Goal: Task Accomplishment & Management: Use online tool/utility

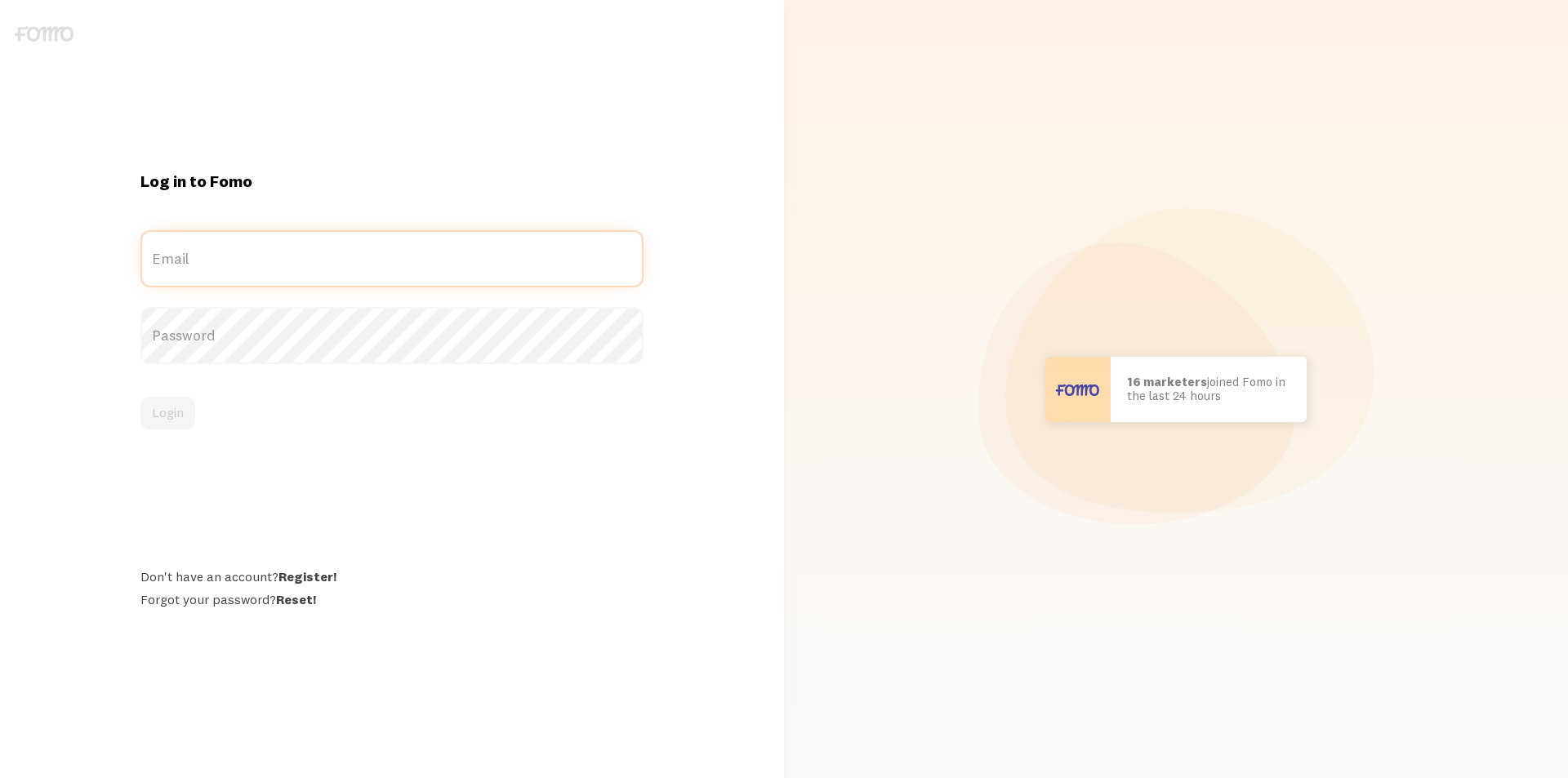
type input "[EMAIL_ADDRESS][DOMAIN_NAME]"
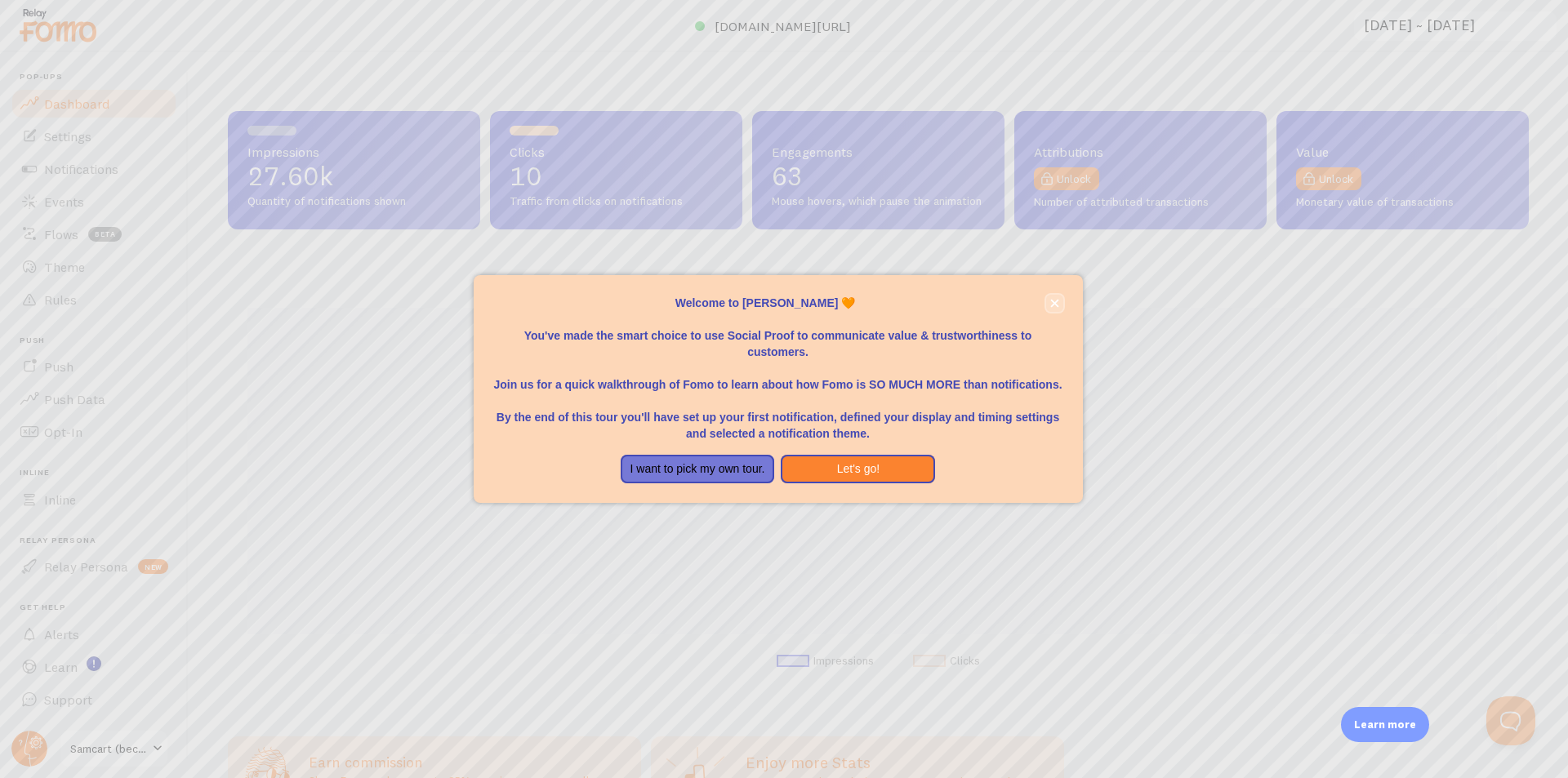
click at [1060, 303] on button "close," at bounding box center [1055, 303] width 17 height 17
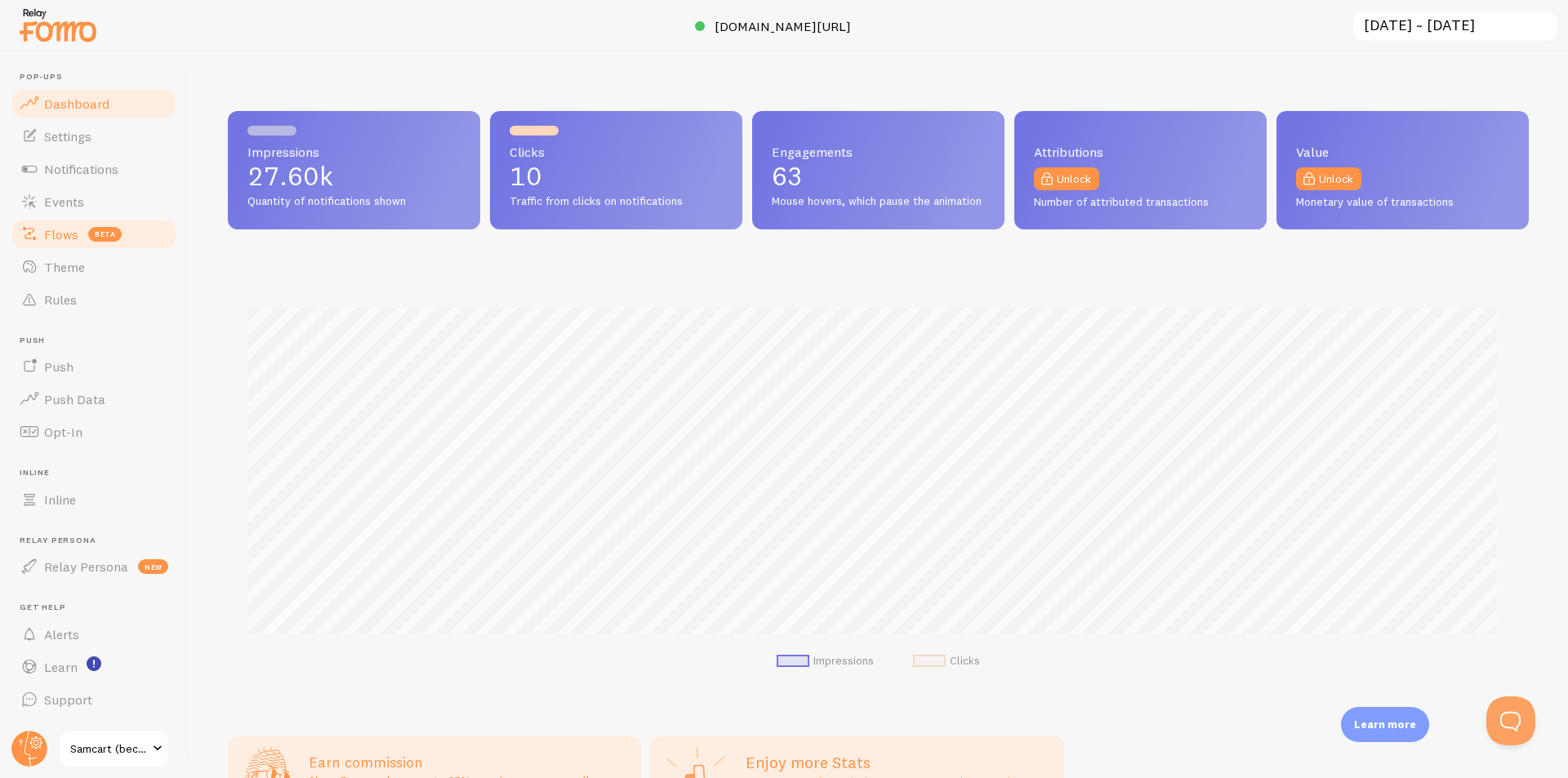
click at [59, 239] on span "Flows" at bounding box center [61, 233] width 34 height 16
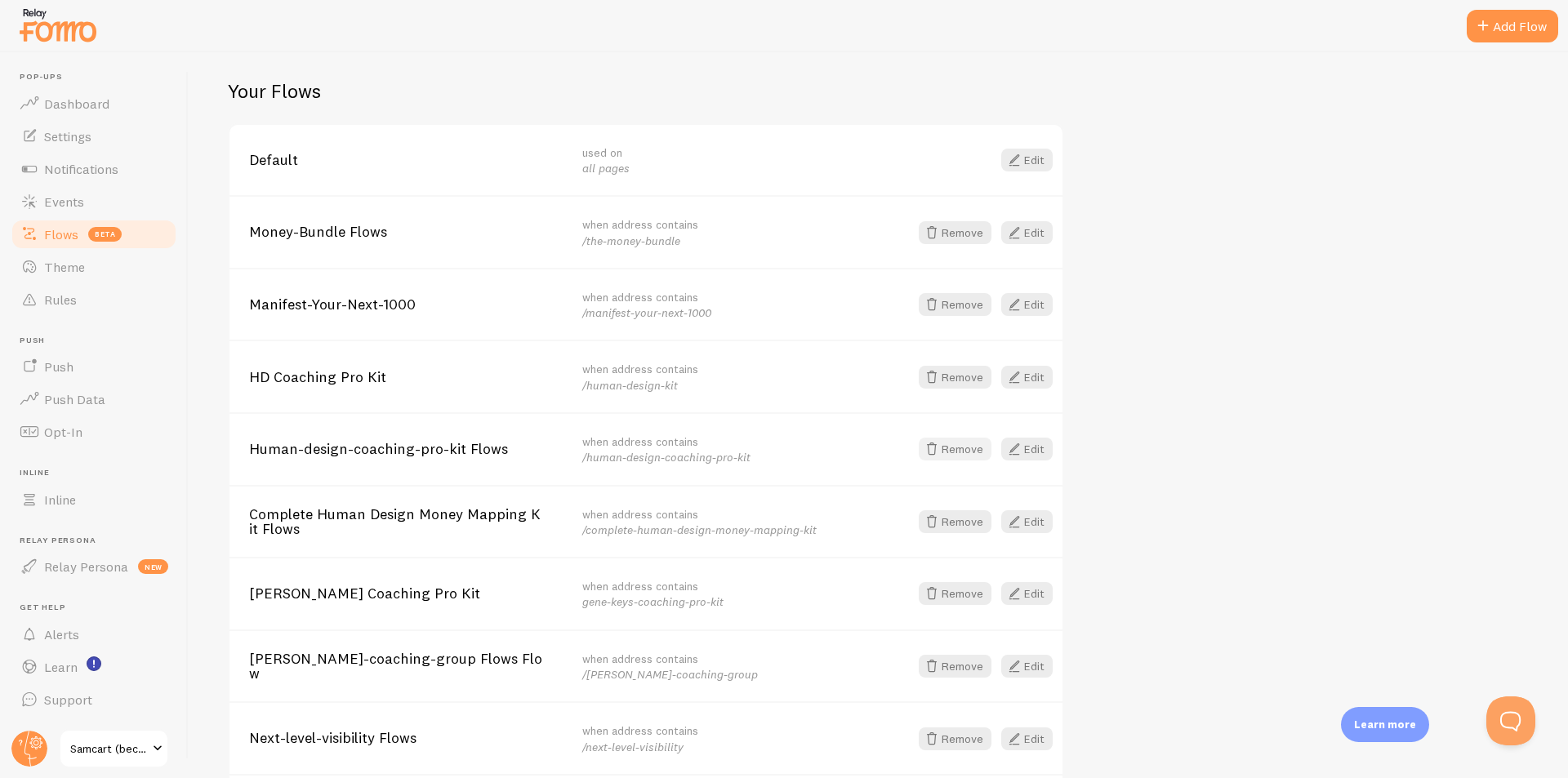
scroll to position [271, 0]
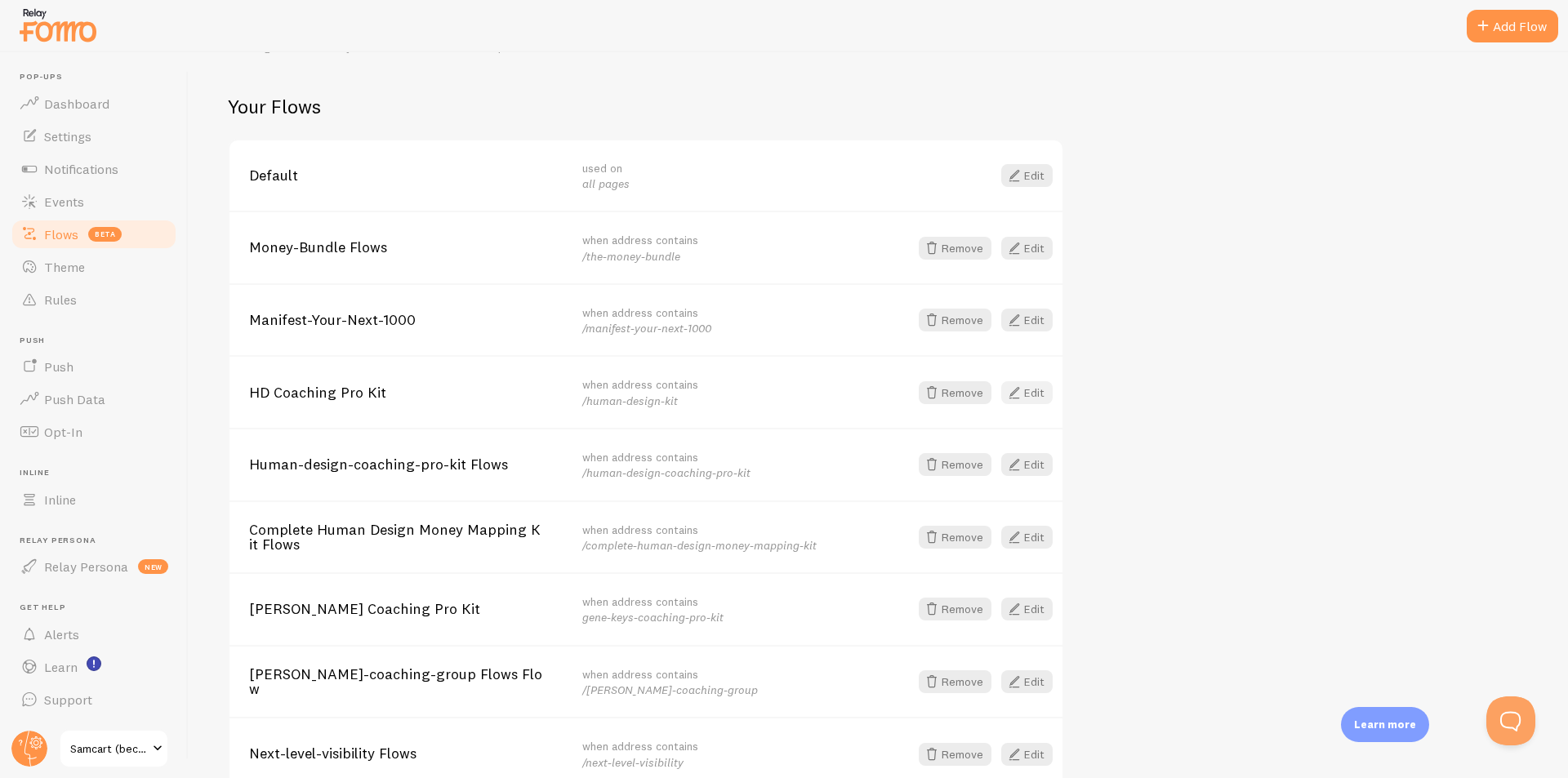
click at [1022, 392] on span at bounding box center [1014, 393] width 20 height 20
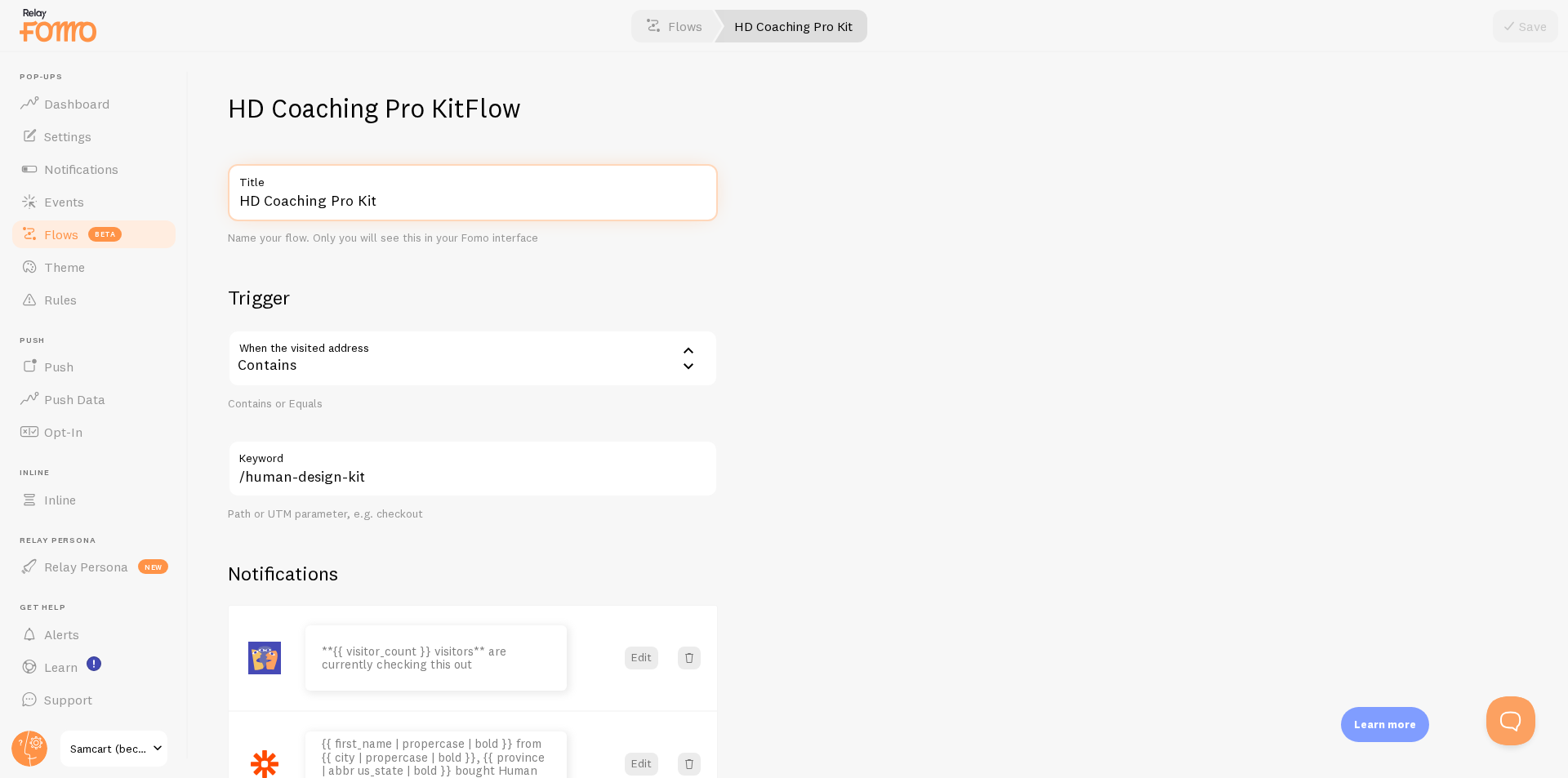
drag, startPoint x: 387, startPoint y: 200, endPoint x: 232, endPoint y: 205, distance: 155.1
click at [232, 205] on input "HD Coaching Pro Kit" at bounding box center [472, 193] width 490 height 57
paste input "Chart to Cash"
type input "Chart to Cash"
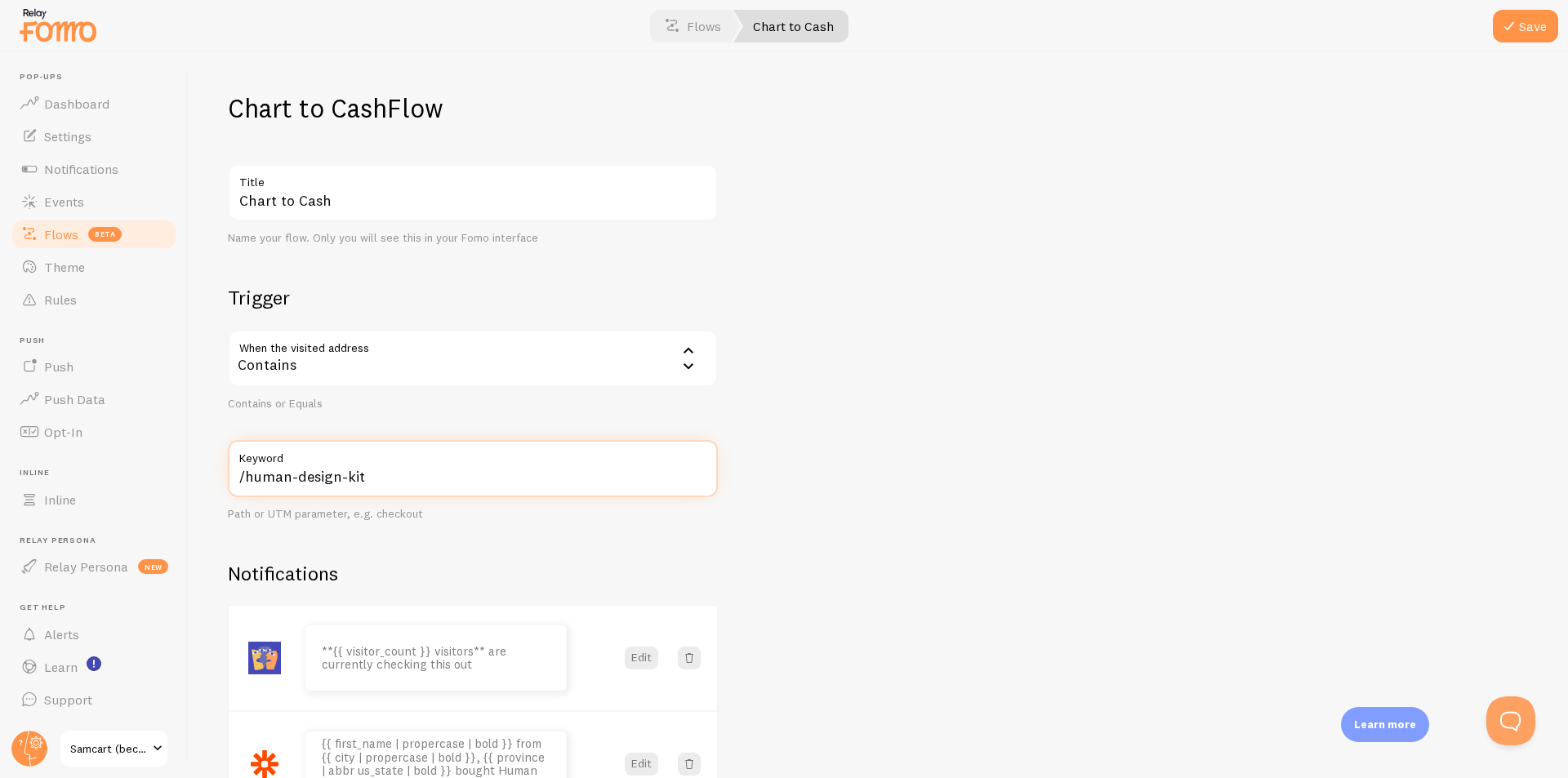
drag, startPoint x: 381, startPoint y: 481, endPoint x: 383, endPoint y: 419, distance: 62.0
click at [242, 479] on input "/human-design-kit" at bounding box center [472, 469] width 490 height 57
click at [329, 472] on input "/human-design-kit" at bounding box center [472, 469] width 490 height 57
drag, startPoint x: 379, startPoint y: 482, endPoint x: 245, endPoint y: 478, distance: 134.1
click at [245, 478] on input "/human-design-kit" at bounding box center [472, 469] width 490 height 57
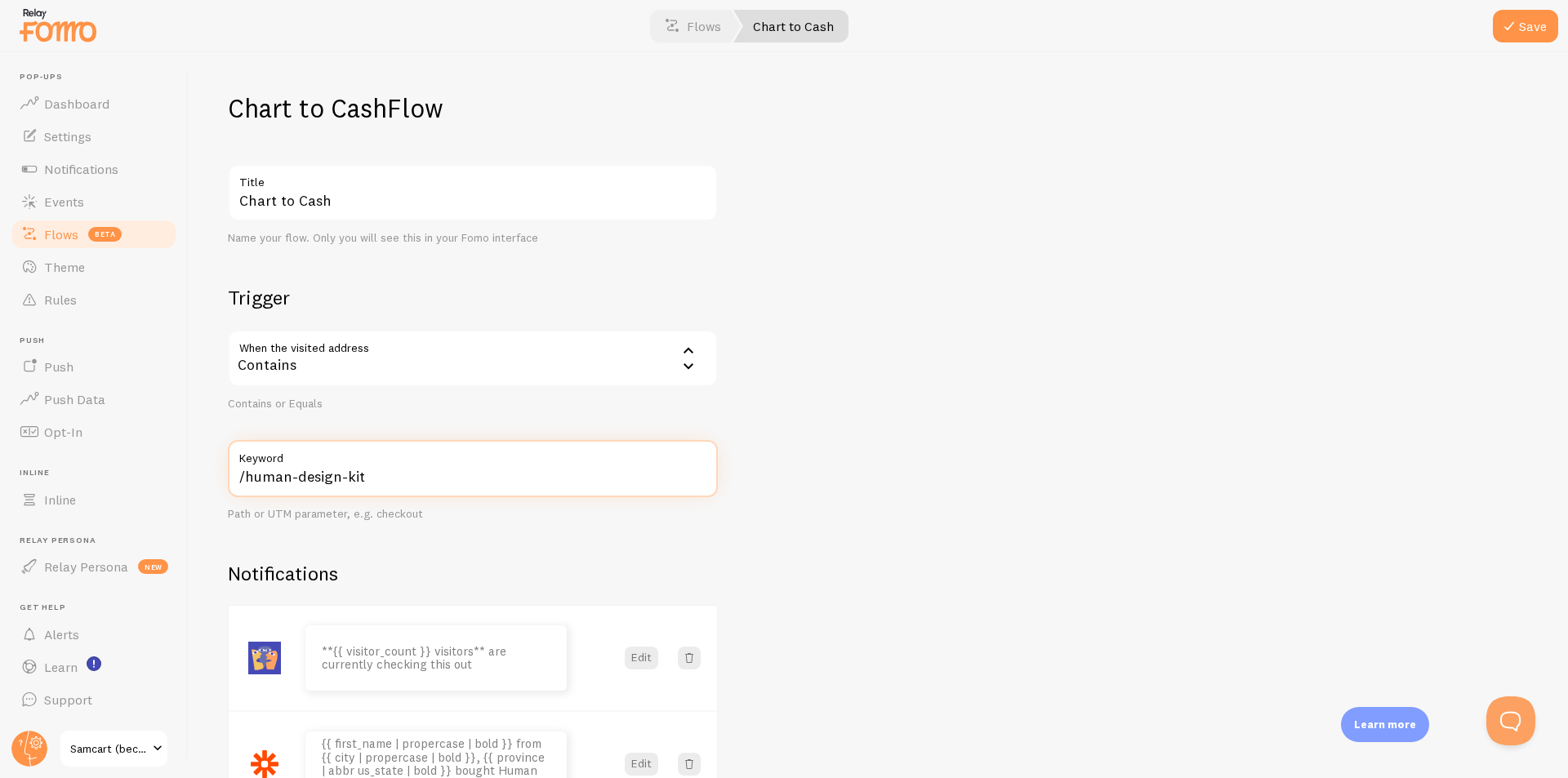
paste input "chart-to-cash"
type input "/chart-to-cash"
click at [1533, 23] on button "Save" at bounding box center [1525, 26] width 66 height 32
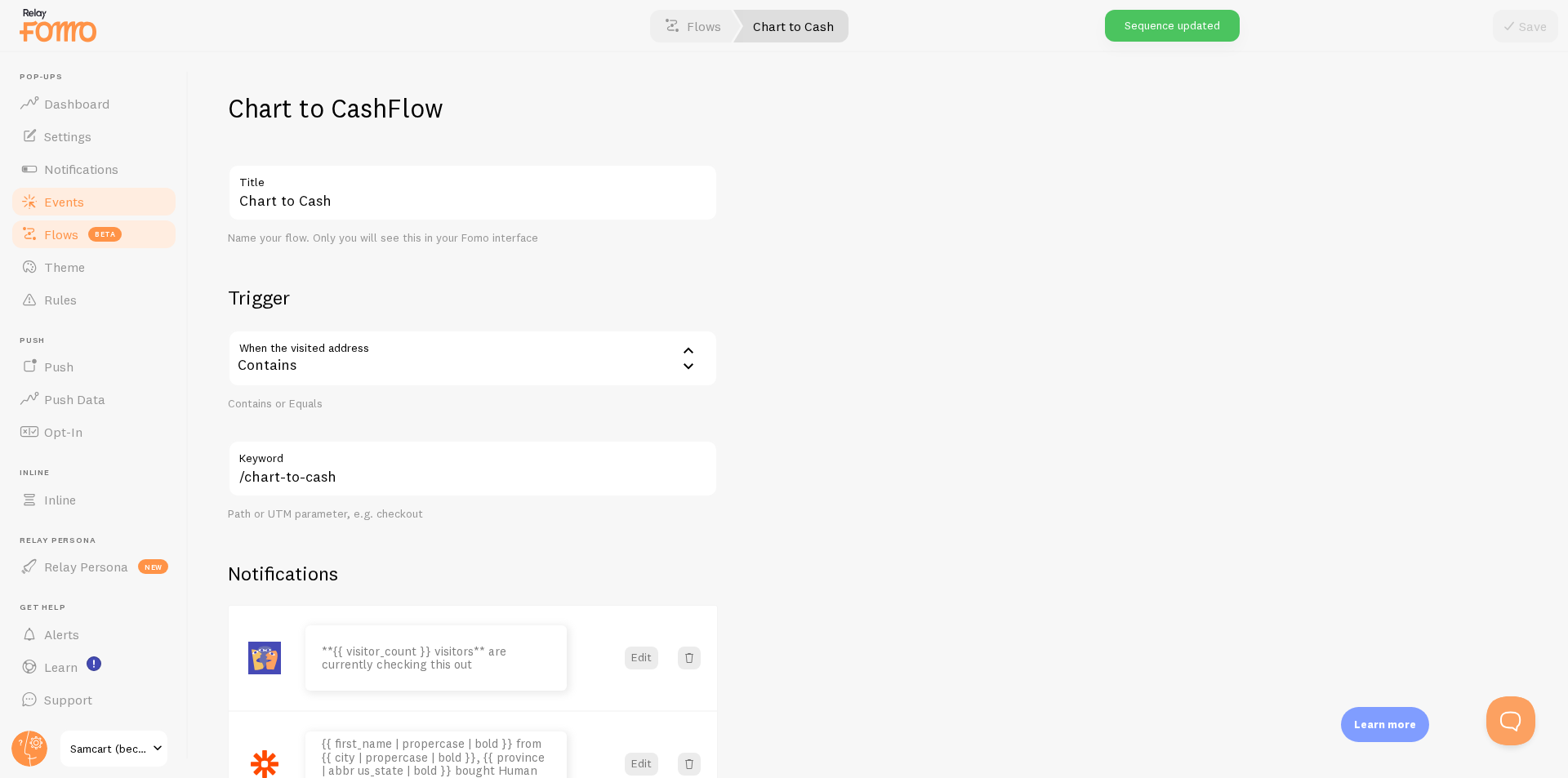
click at [80, 202] on span "Events" at bounding box center [64, 201] width 40 height 16
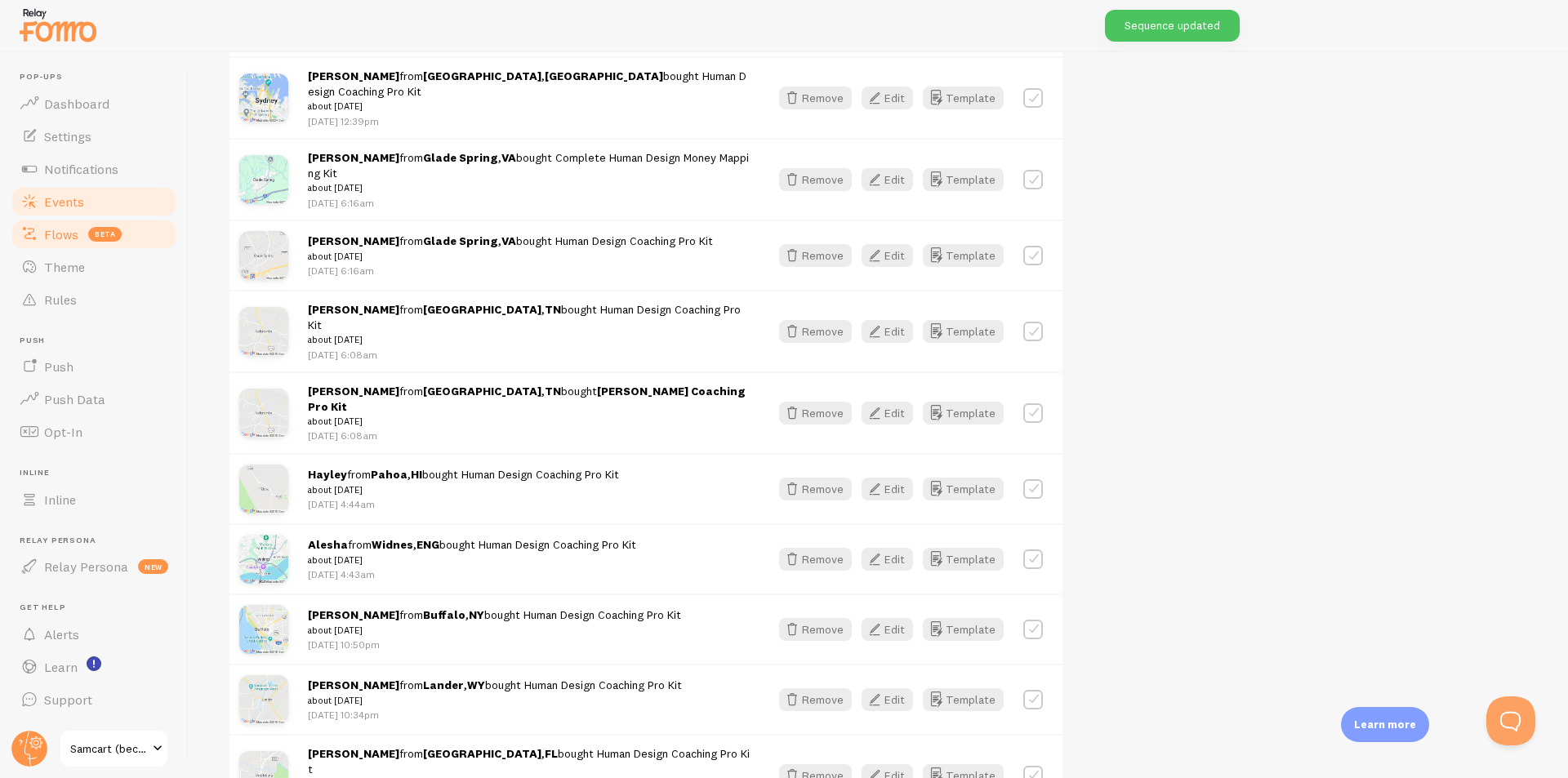
scroll to position [980, 0]
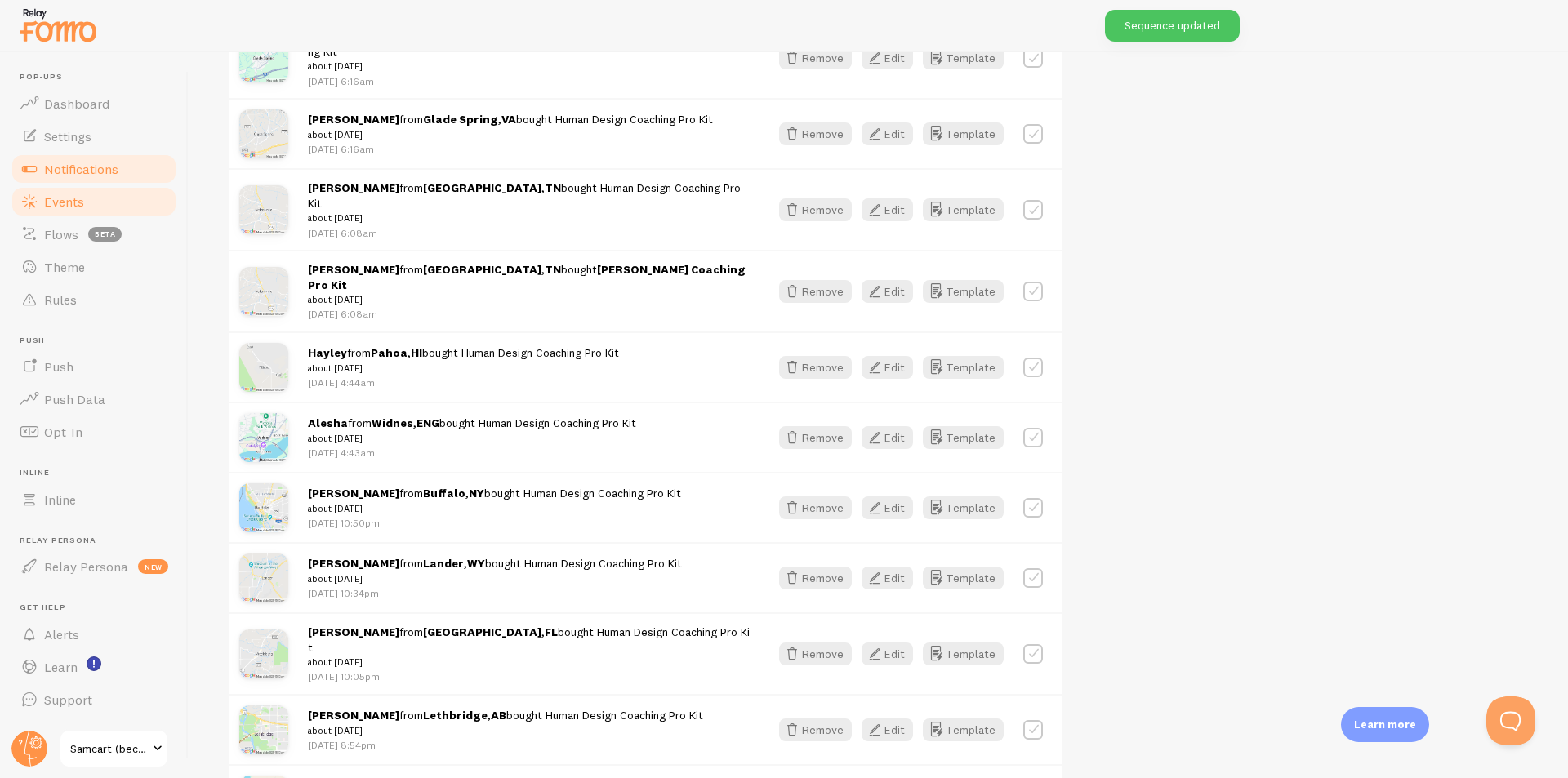
click at [92, 167] on span "Notifications" at bounding box center [81, 169] width 74 height 16
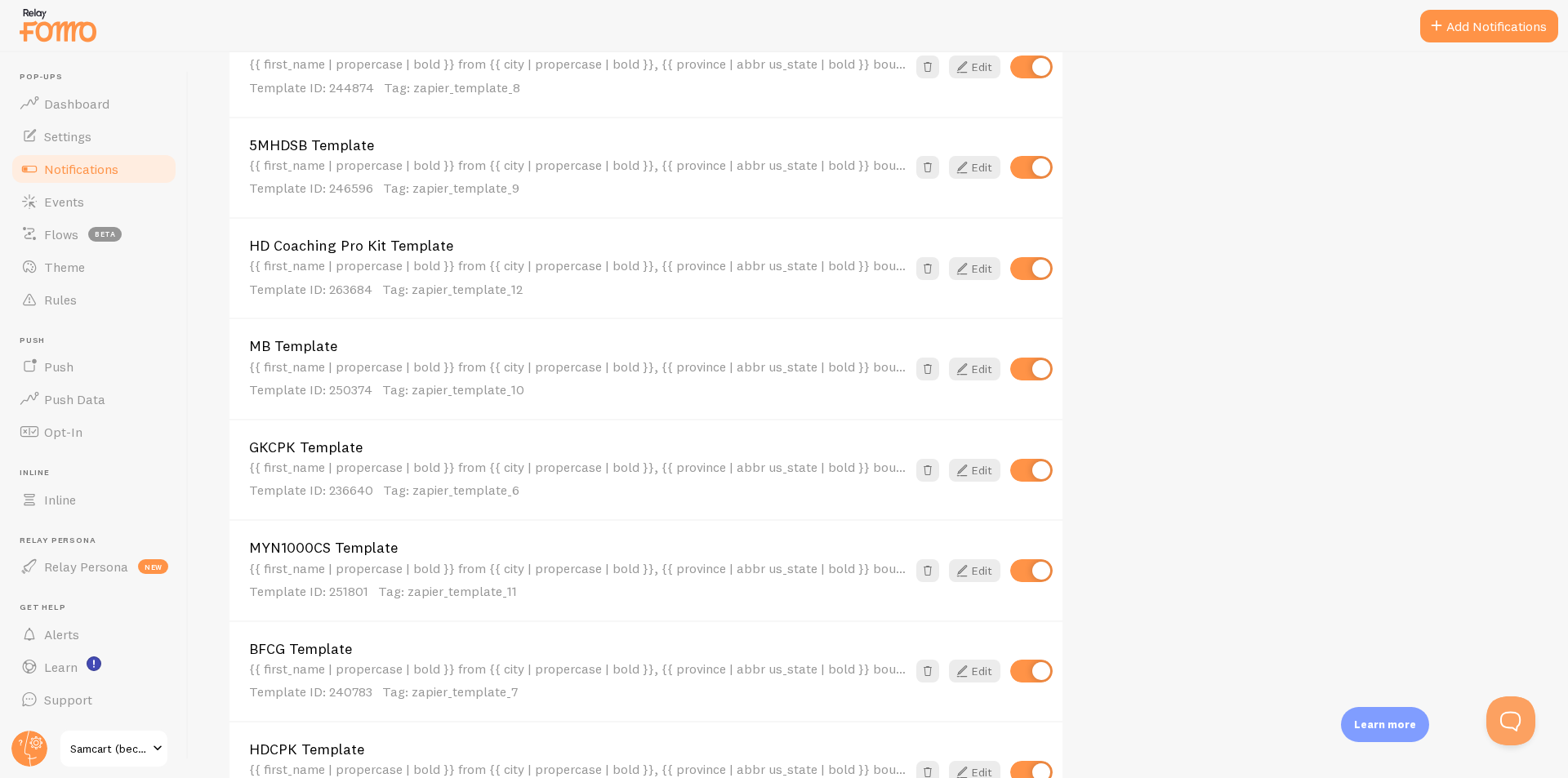
scroll to position [827, 0]
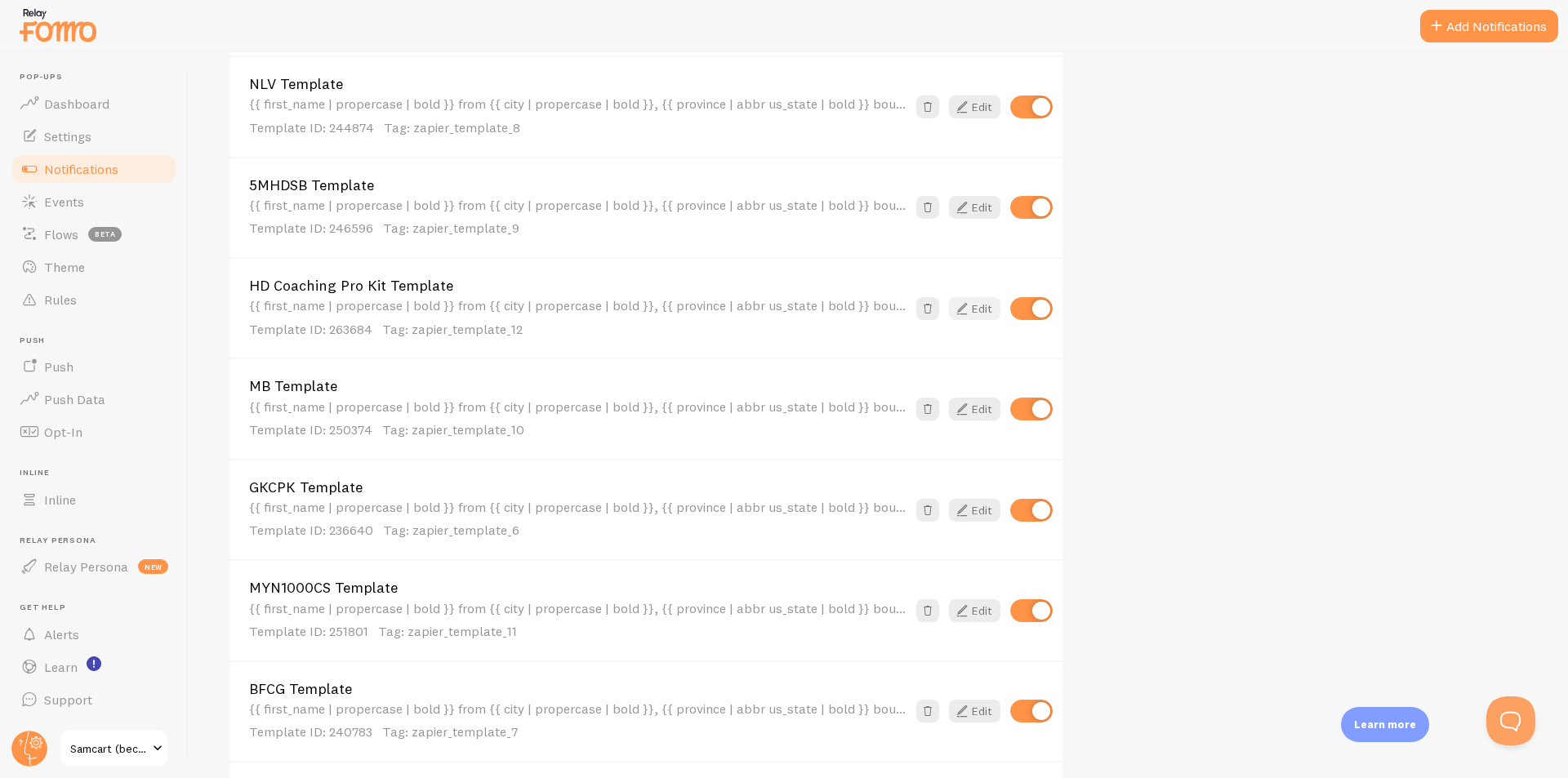
click at [966, 308] on icon at bounding box center [962, 308] width 20 height 20
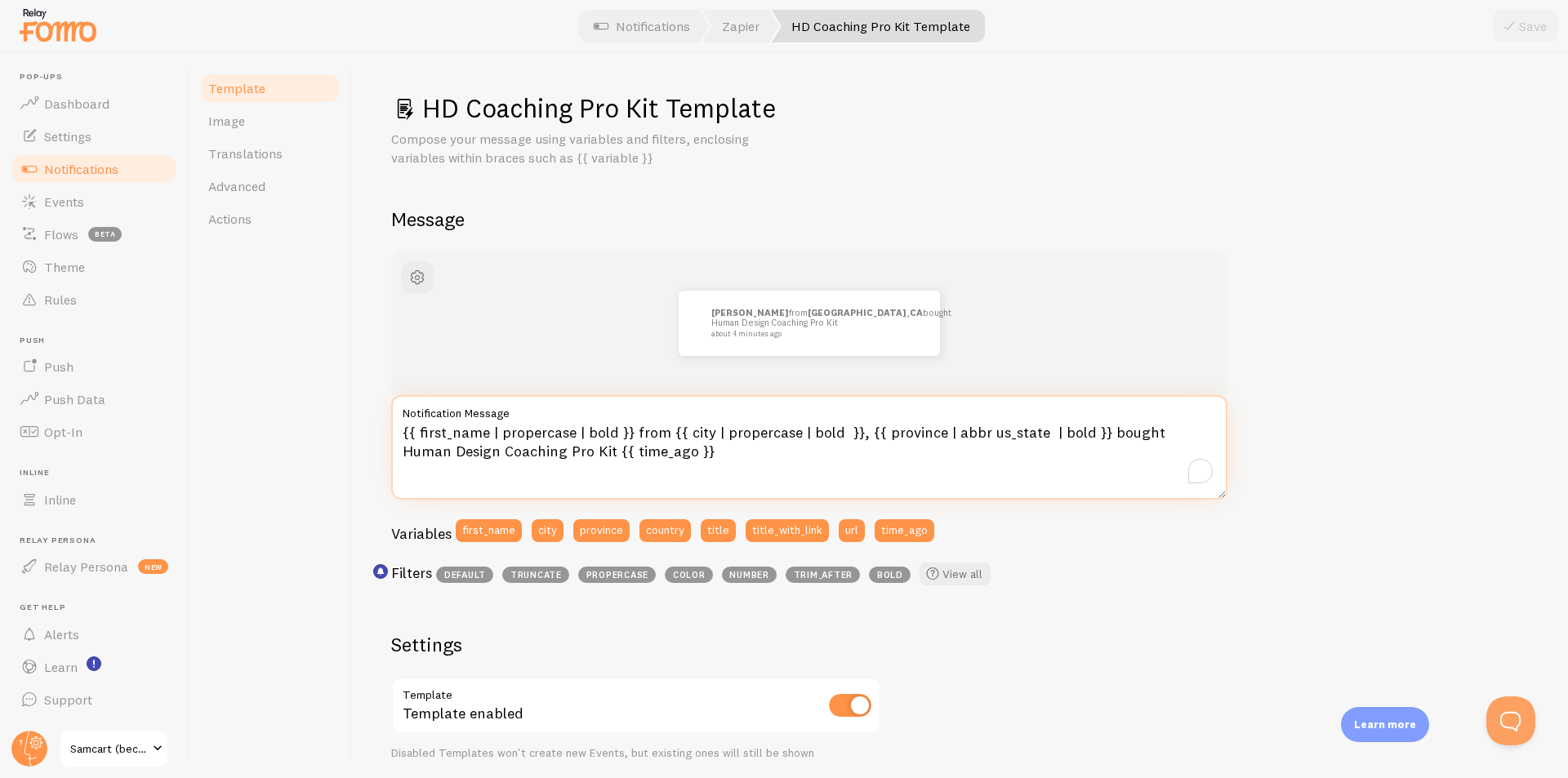
drag, startPoint x: 806, startPoint y: 434, endPoint x: 1143, endPoint y: 431, distance: 337.0
click at [1143, 431] on textarea "{{ first_name | propercase | bold }} from {{ city | propercase | bold }}, {{ pr…" at bounding box center [809, 447] width 836 height 105
paste textarea "chart-to-cash"
click at [1148, 435] on textarea "{{ first_name | propercase | bold }} from {{ city | propercase | bold }}, {{ pr…" at bounding box center [809, 447] width 836 height 105
click at [1181, 437] on textarea "{{ first_name | propercase | bold }} from {{ city | propercase | bold }}, {{ pr…" at bounding box center [809, 447] width 836 height 105
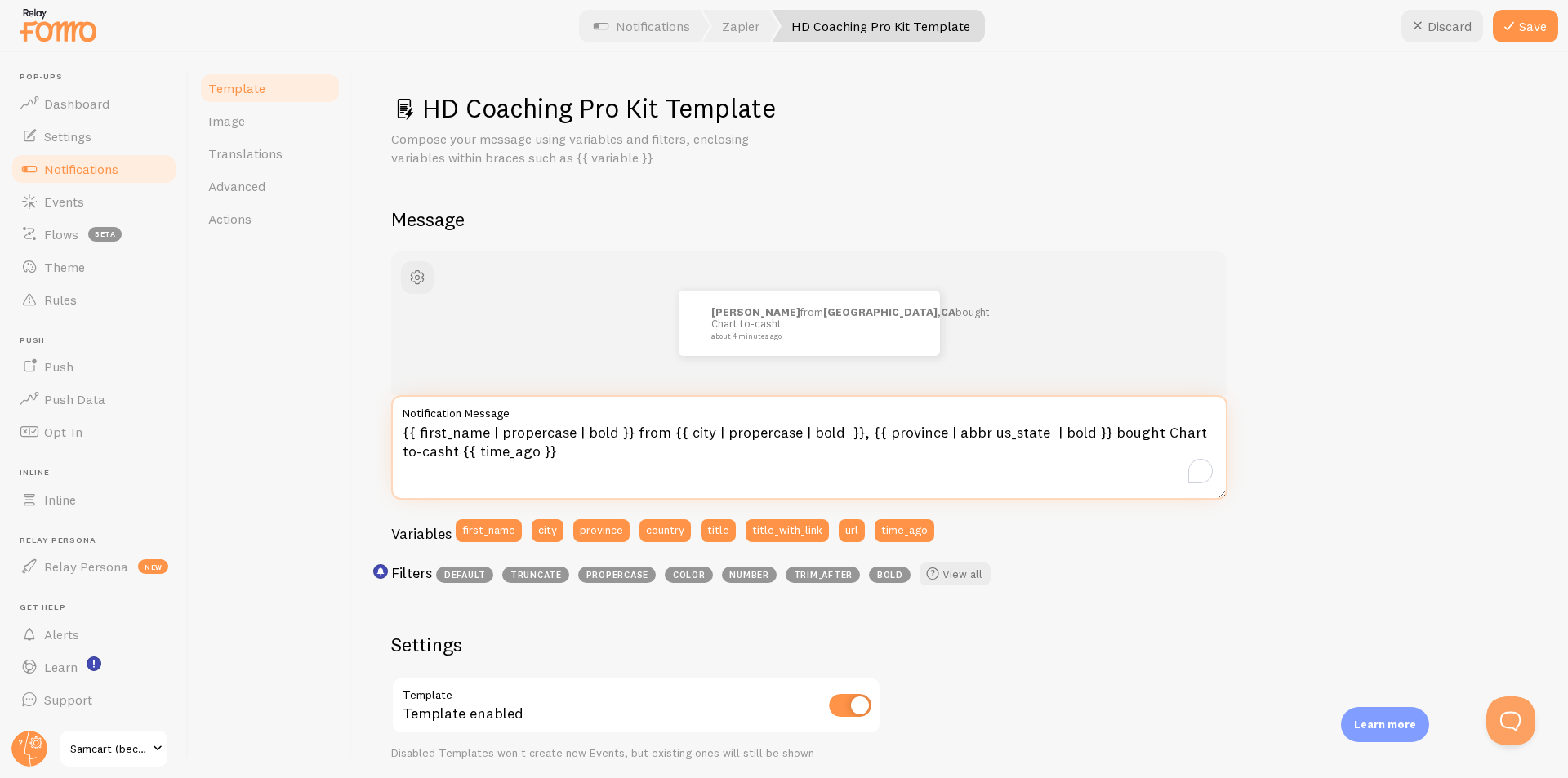
drag, startPoint x: 1195, startPoint y: 433, endPoint x: 1204, endPoint y: 434, distance: 9.1
click at [1204, 434] on textarea "{{ first_name | propercase | bold }} from {{ city | propercase | bold }}, {{ pr…" at bounding box center [809, 447] width 836 height 105
drag, startPoint x: 409, startPoint y: 454, endPoint x: 400, endPoint y: 454, distance: 9.0
click at [400, 454] on textarea "{{ first_name | propercase | bold }} from {{ city | propercase | bold }}, {{ pr…" at bounding box center [809, 447] width 836 height 105
click at [437, 452] on textarea "{{ first_name | propercase | bold }} from {{ city | propercase | bold }}, {{ pr…" at bounding box center [809, 447] width 836 height 105
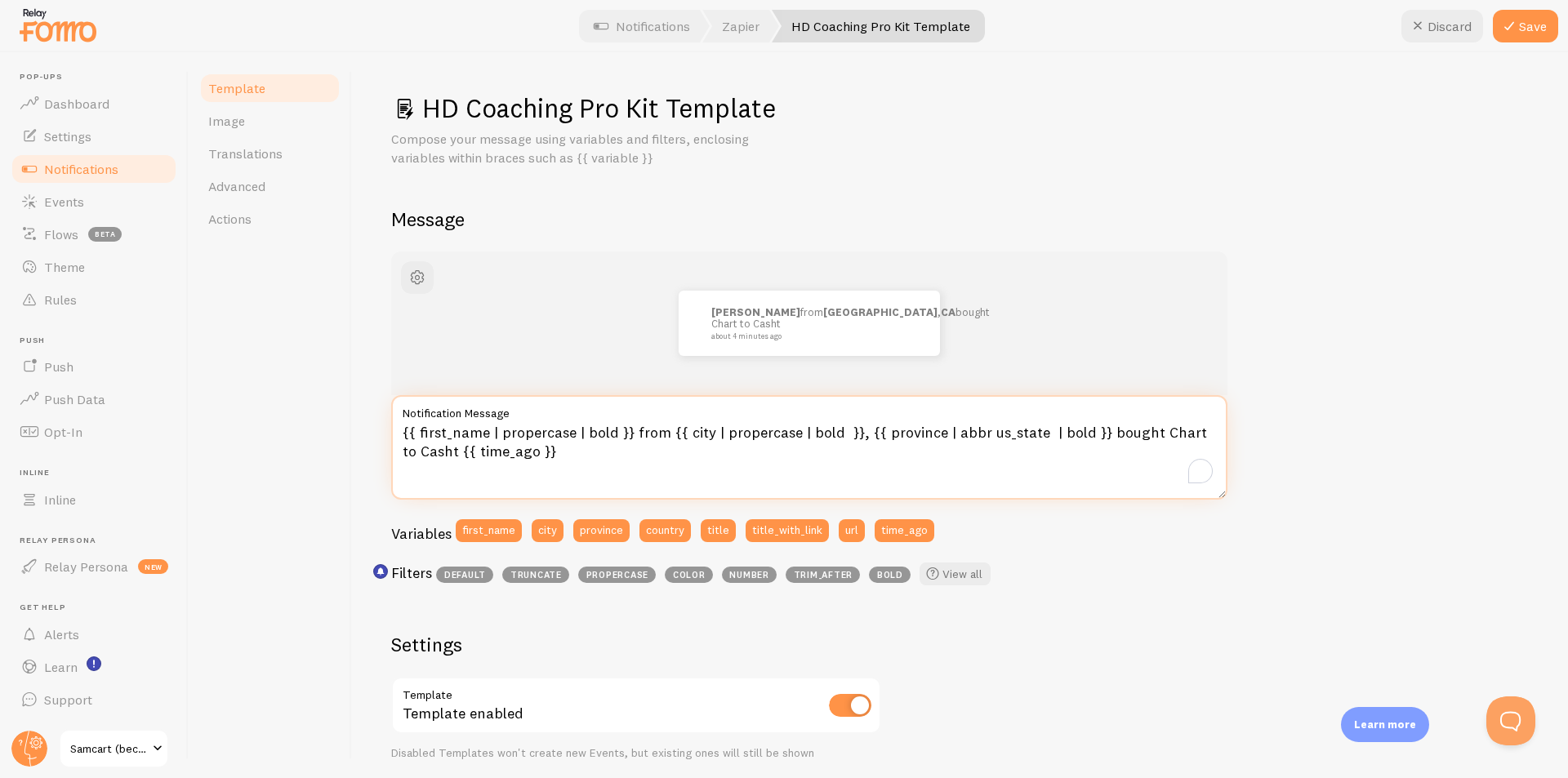
click at [441, 452] on textarea "{{ first_name | propercase | bold }} from {{ city | propercase | bold }}, {{ pr…" at bounding box center [809, 447] width 836 height 105
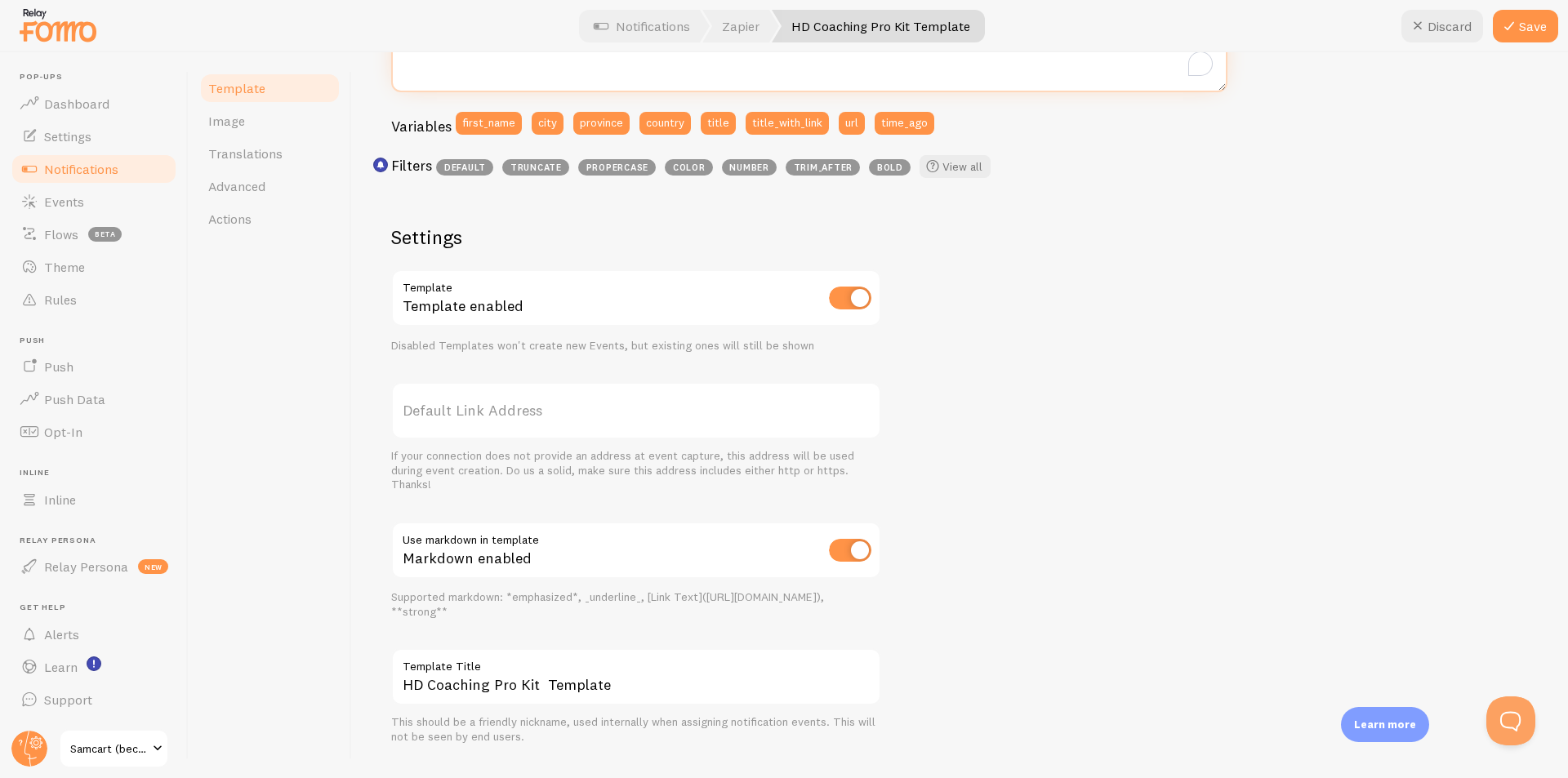
scroll to position [408, 0]
type textarea "{{ first_name | propercase | bold }} from {{ city | propercase | bold }}, {{ pr…"
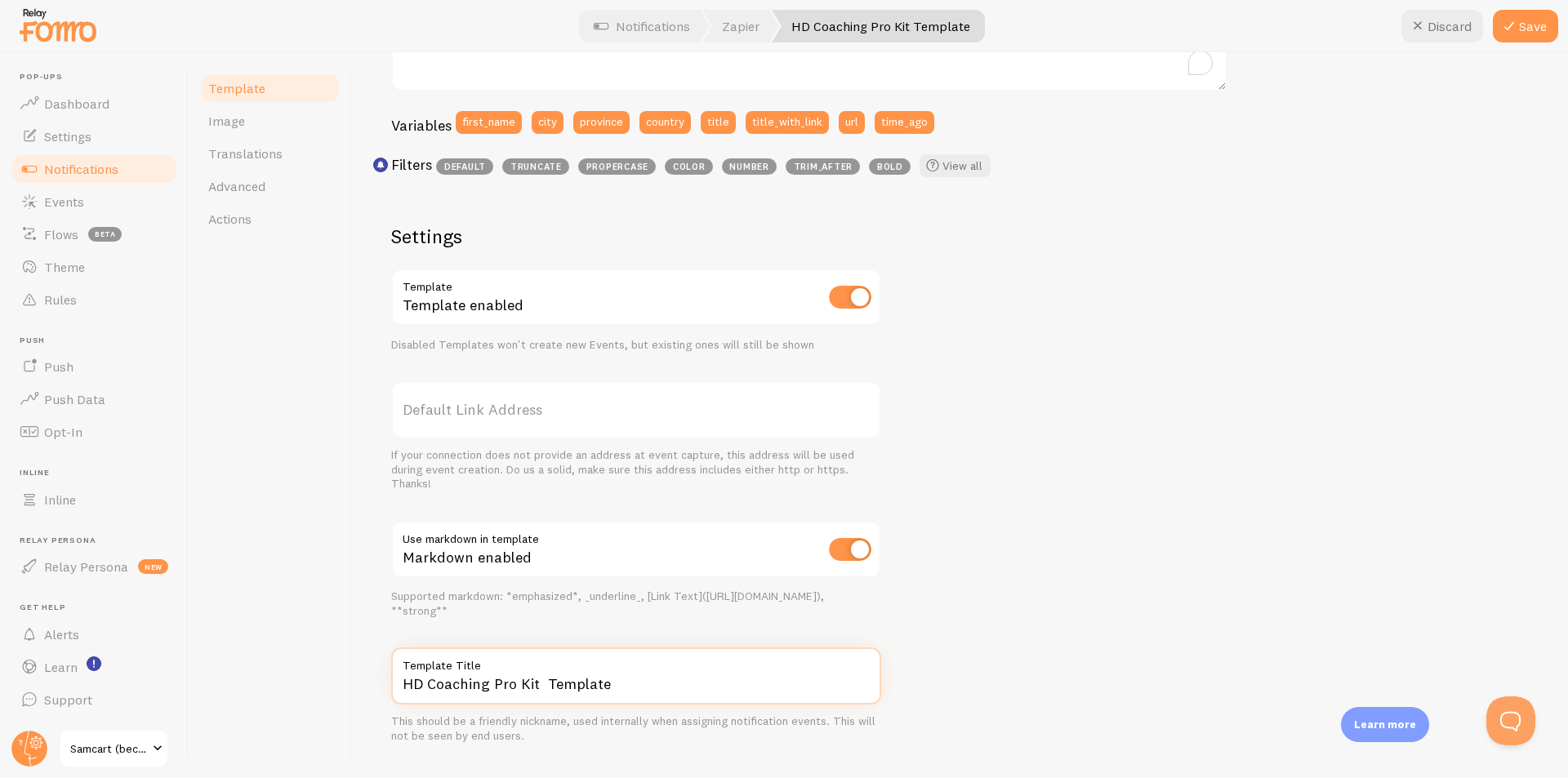
drag, startPoint x: 541, startPoint y: 683, endPoint x: 378, endPoint y: 675, distance: 163.2
click at [378, 675] on div "HD Coaching Pro Kit Template Compose your message using variables and filters, …" at bounding box center [960, 415] width 1216 height 726
paste input "chart-to-cash"
click at [401, 687] on input "chart-to-cash Template" at bounding box center [636, 676] width 490 height 57
click at [464, 684] on input "Chart-to-cash Template" at bounding box center [636, 676] width 490 height 57
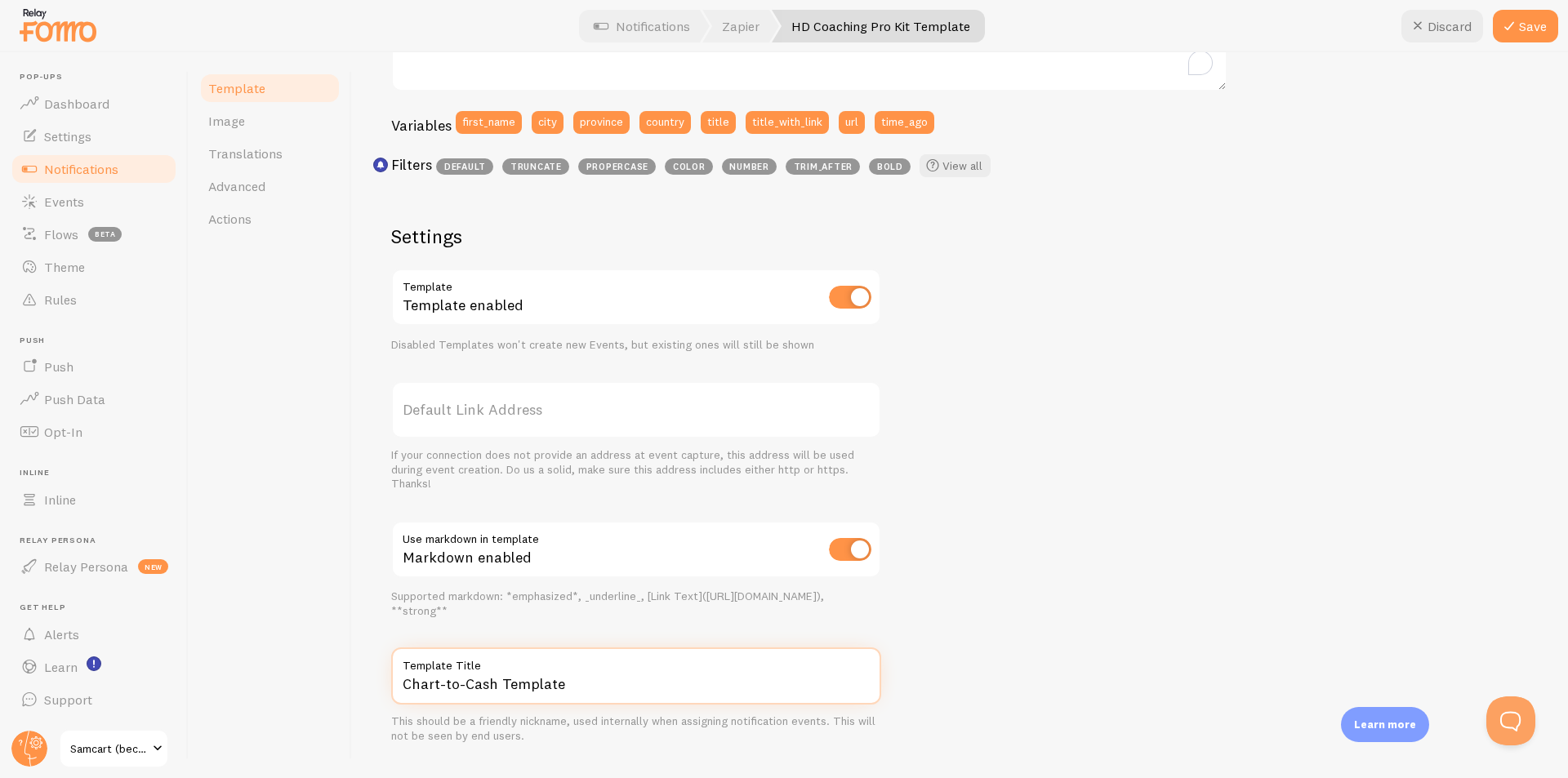
click at [462, 683] on input "Chart-to-Cash Template" at bounding box center [636, 676] width 490 height 57
click at [462, 687] on input "Chart-to-Cash Template" at bounding box center [636, 676] width 490 height 57
click at [441, 688] on input "Chart-toCash Template" at bounding box center [636, 676] width 490 height 57
click at [457, 686] on input "Chart toCash Template" at bounding box center [636, 676] width 490 height 57
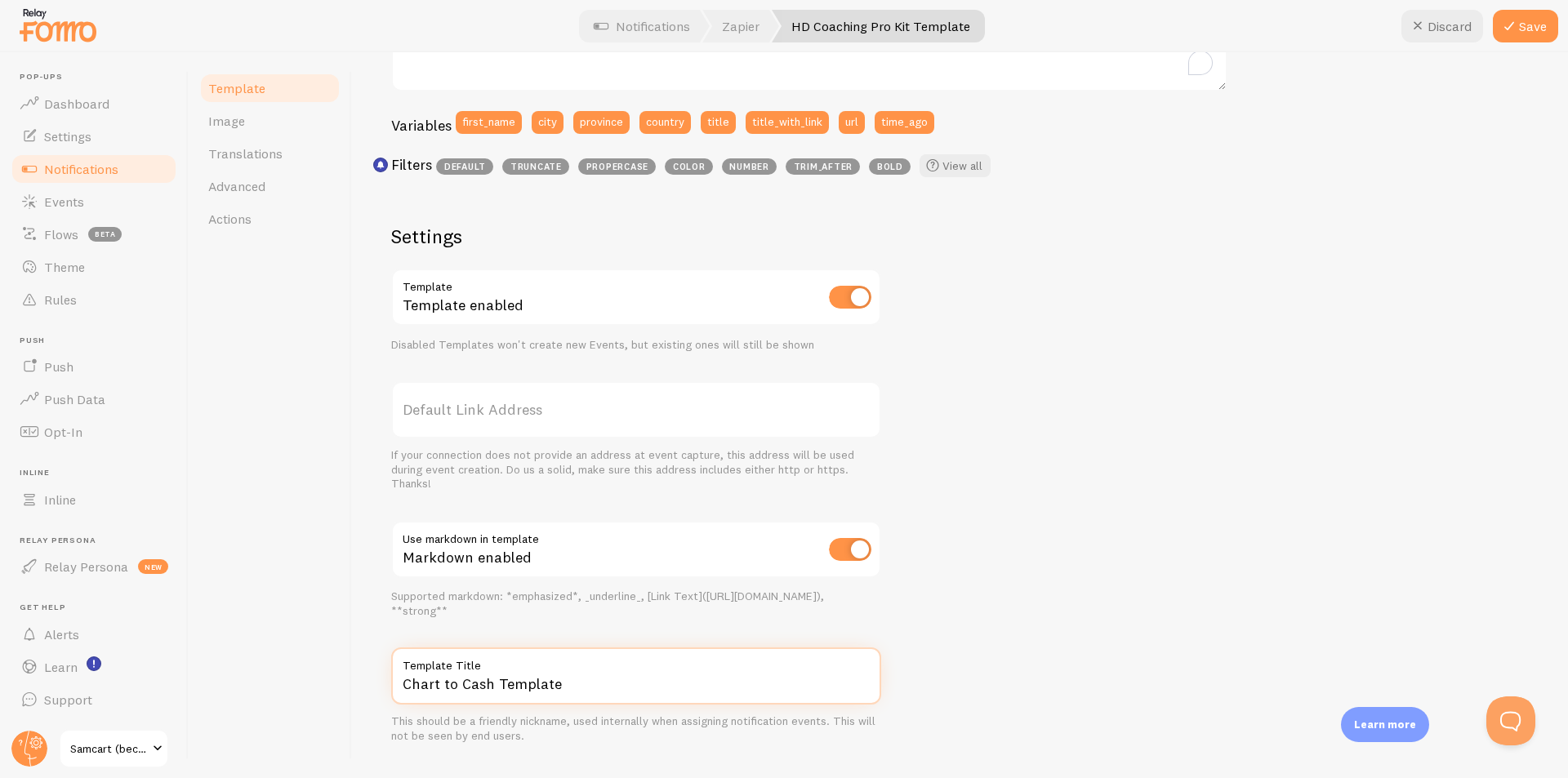
type input "Chart to Cash Template"
click at [605, 631] on div "Settings Template Template enabled Disabled Templates won't create new Events, …" at bounding box center [636, 484] width 490 height 520
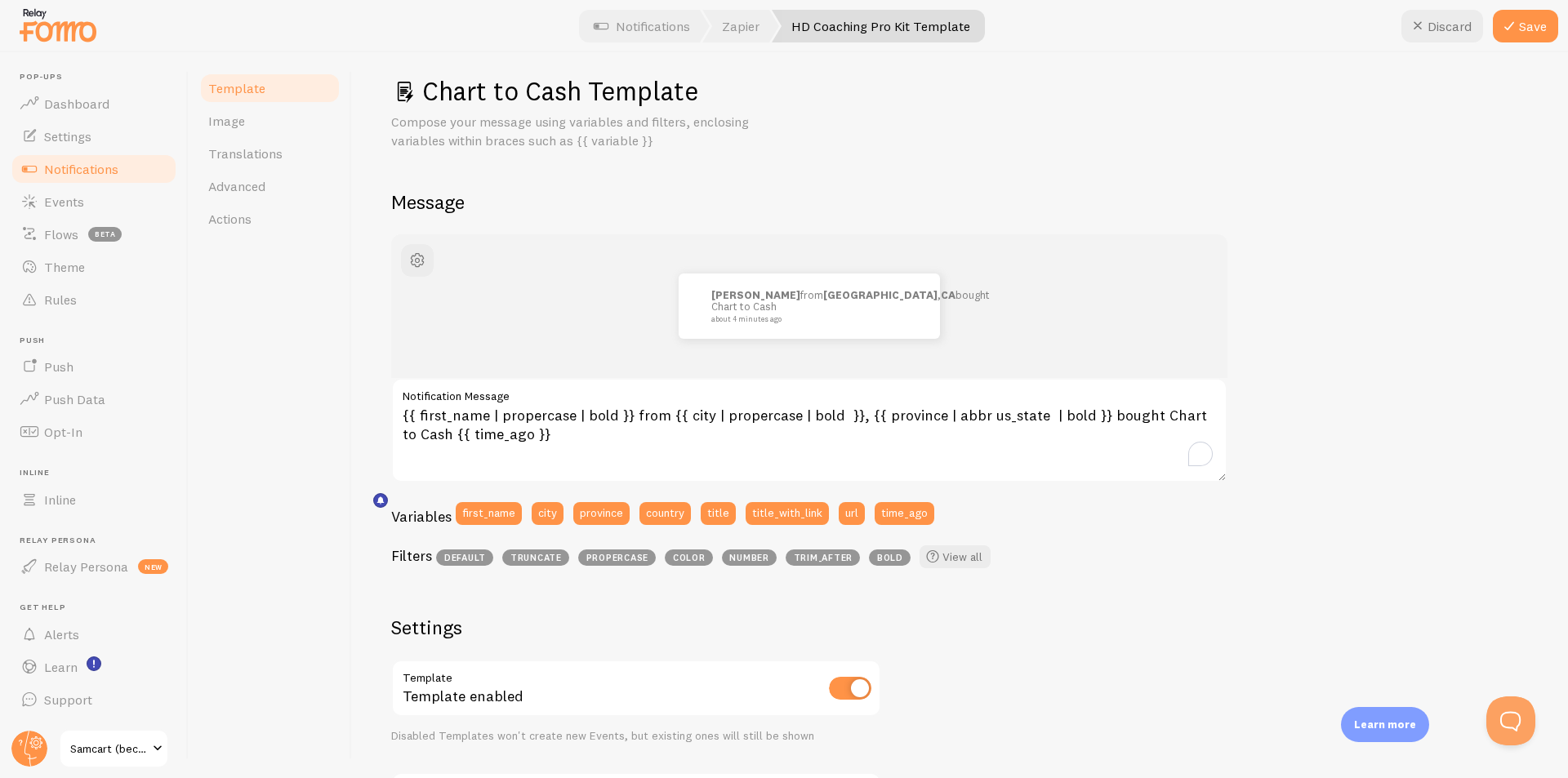
scroll to position [0, 0]
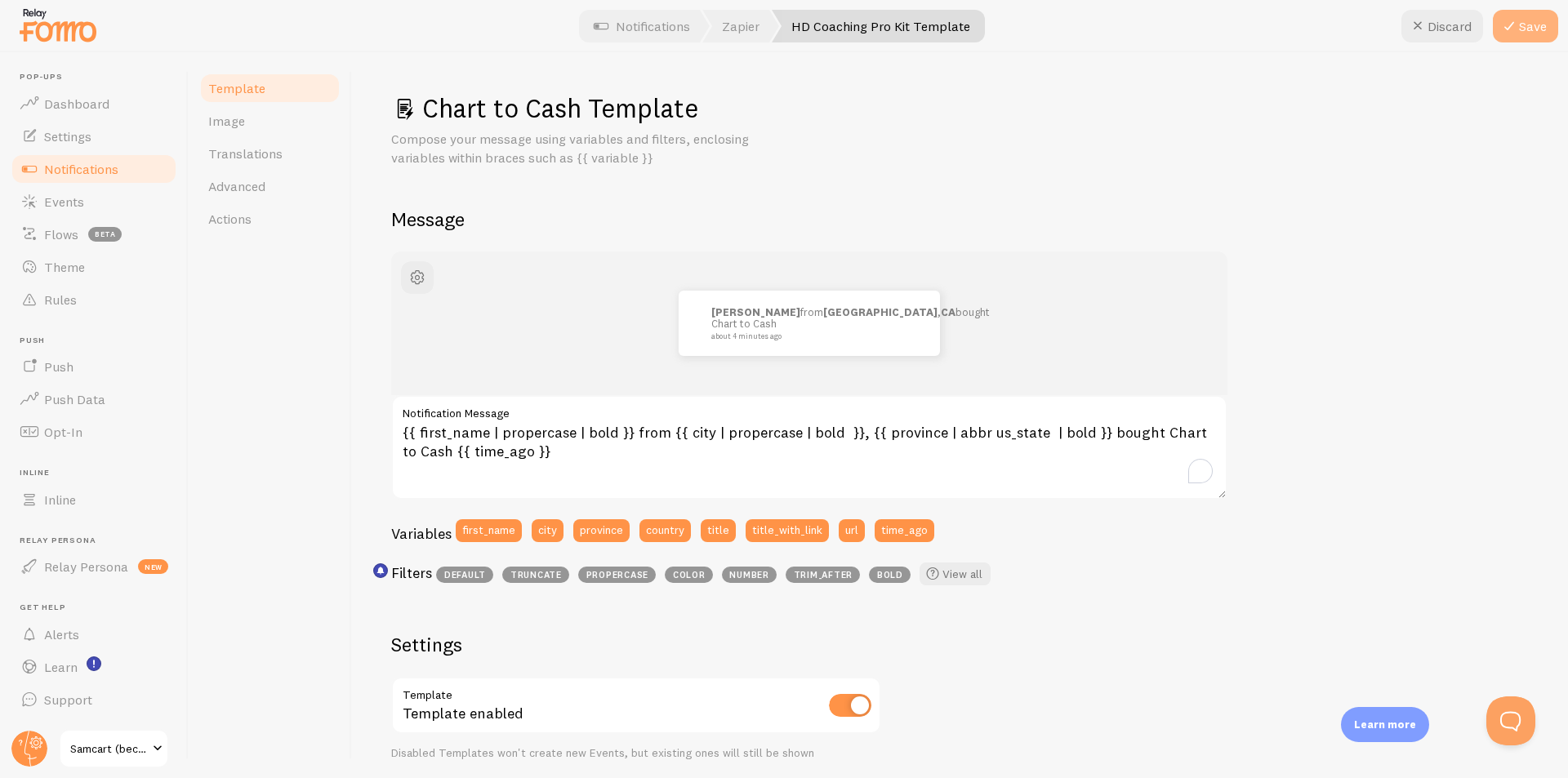
click at [1531, 28] on button "Save" at bounding box center [1525, 26] width 66 height 32
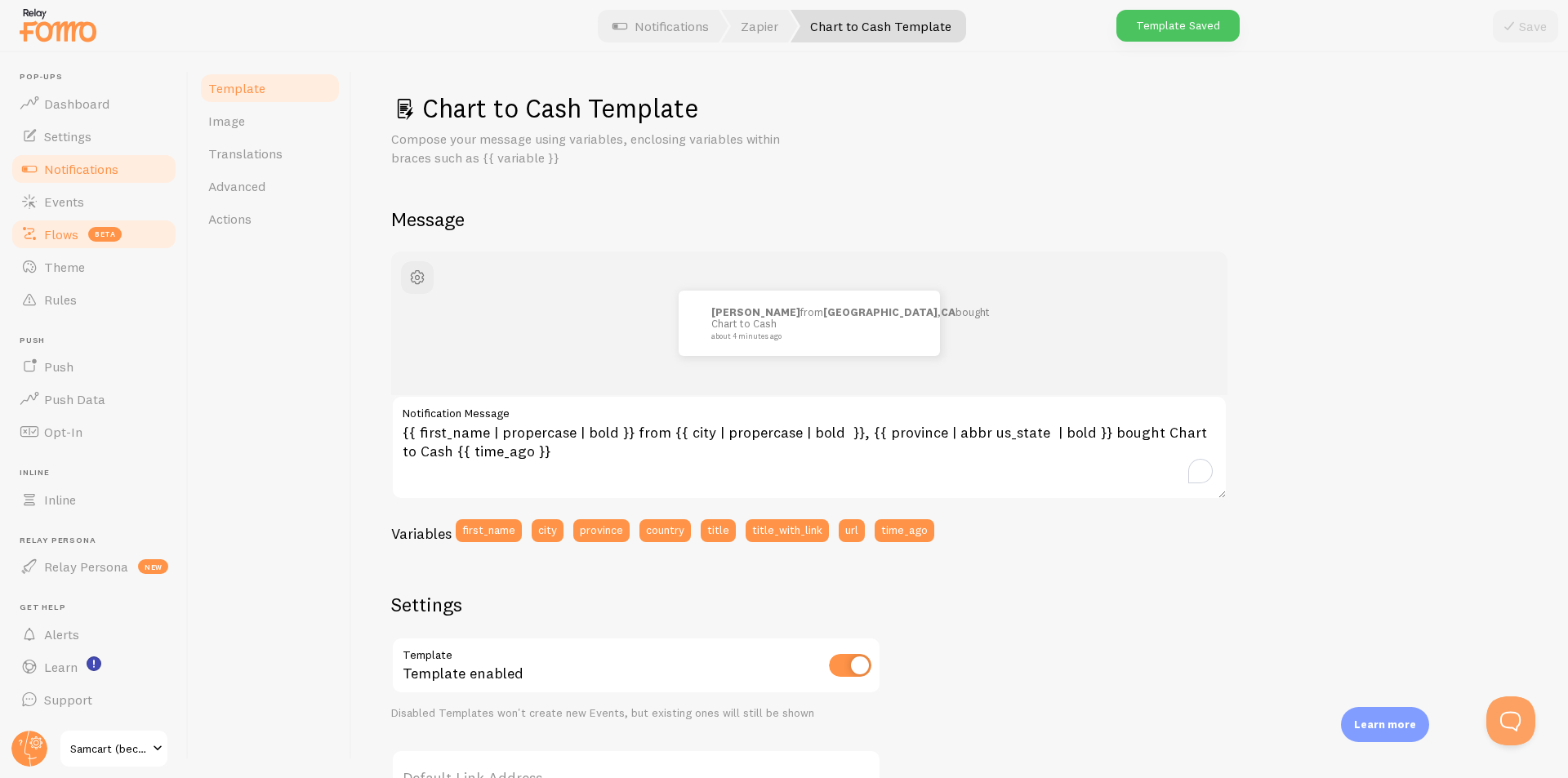
click at [48, 236] on span "Flows" at bounding box center [61, 233] width 34 height 16
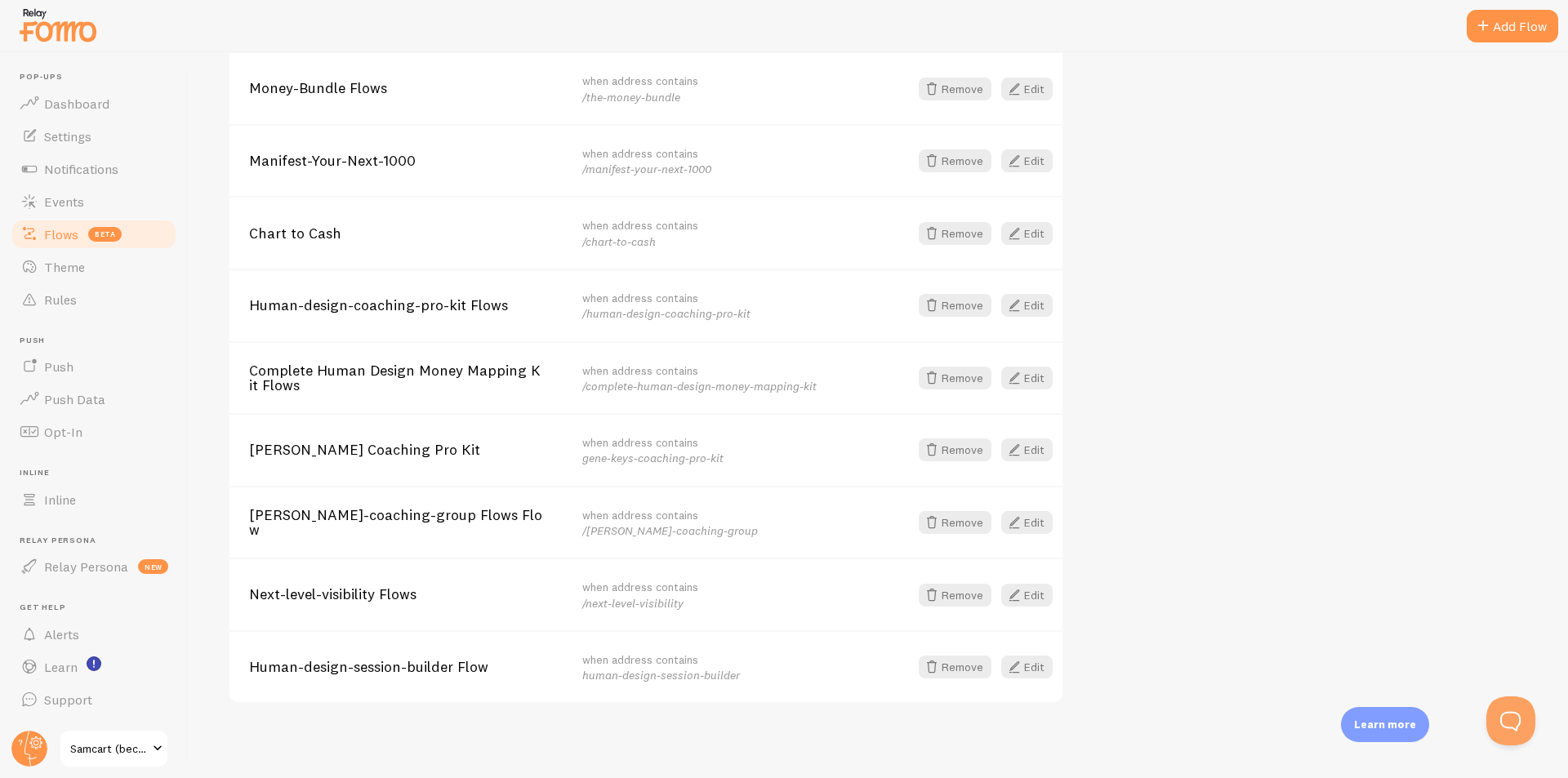
scroll to position [435, 0]
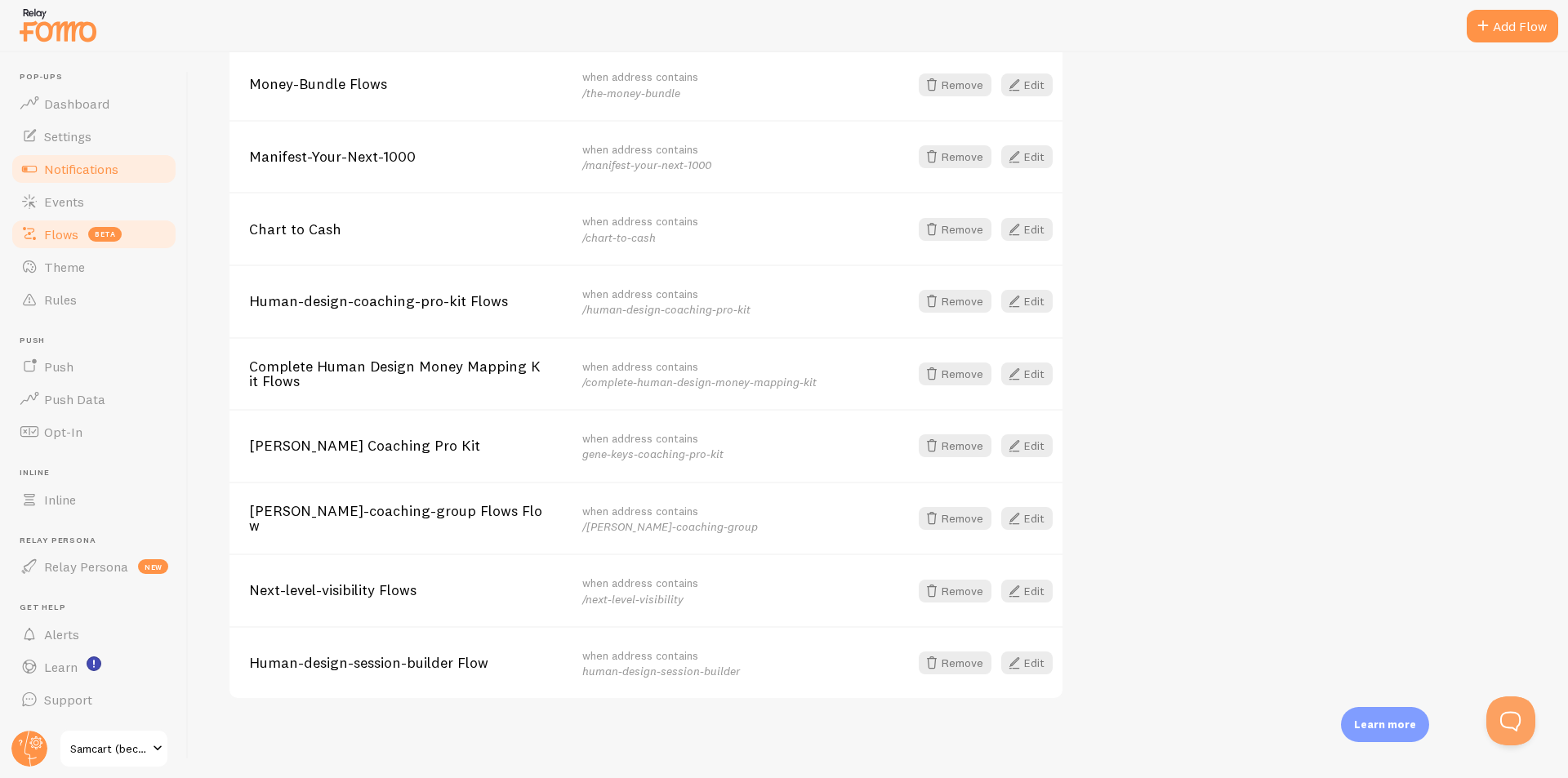
click at [72, 172] on span "Notifications" at bounding box center [81, 169] width 74 height 16
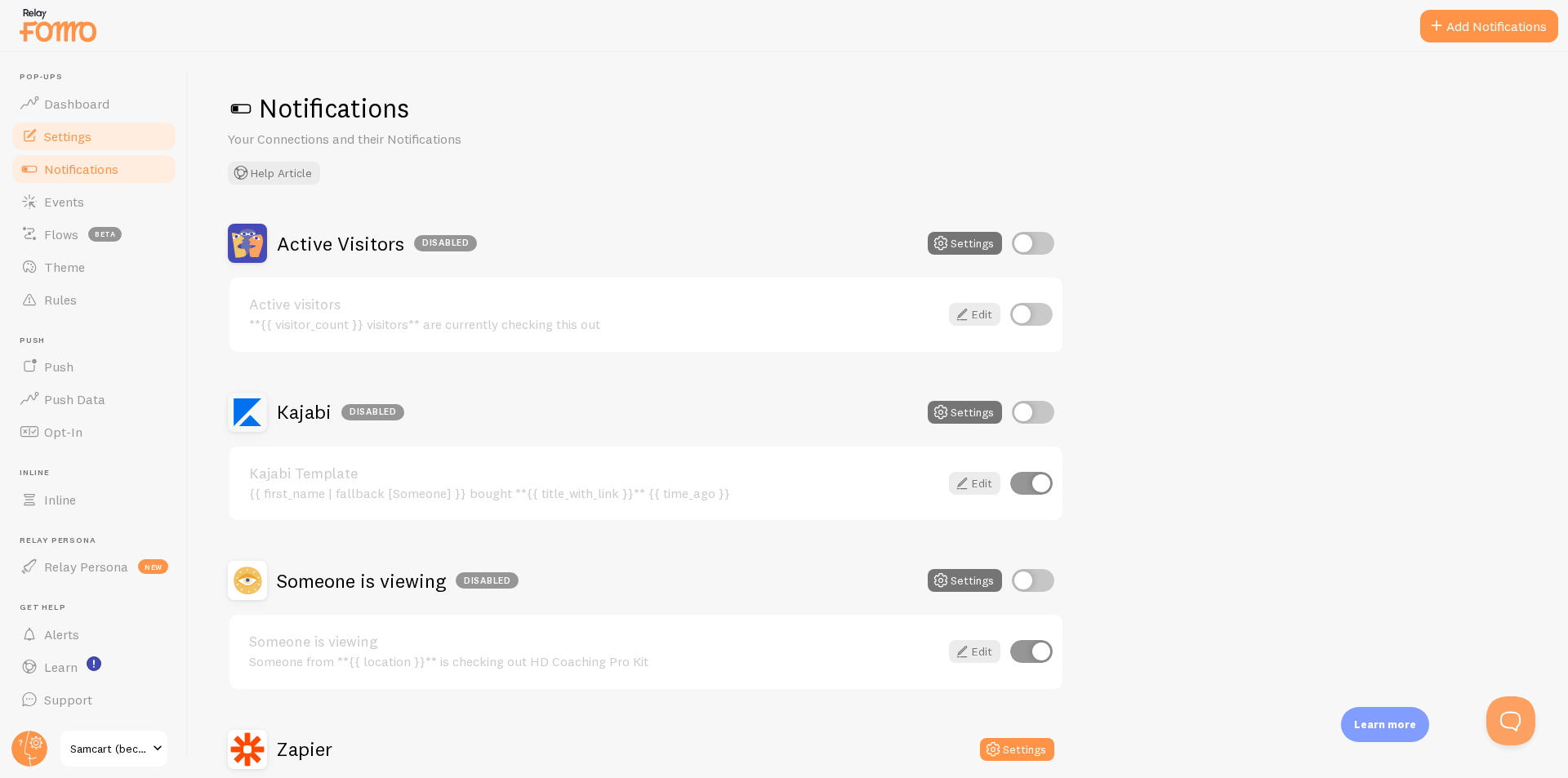
click at [70, 138] on span "Settings" at bounding box center [68, 135] width 48 height 16
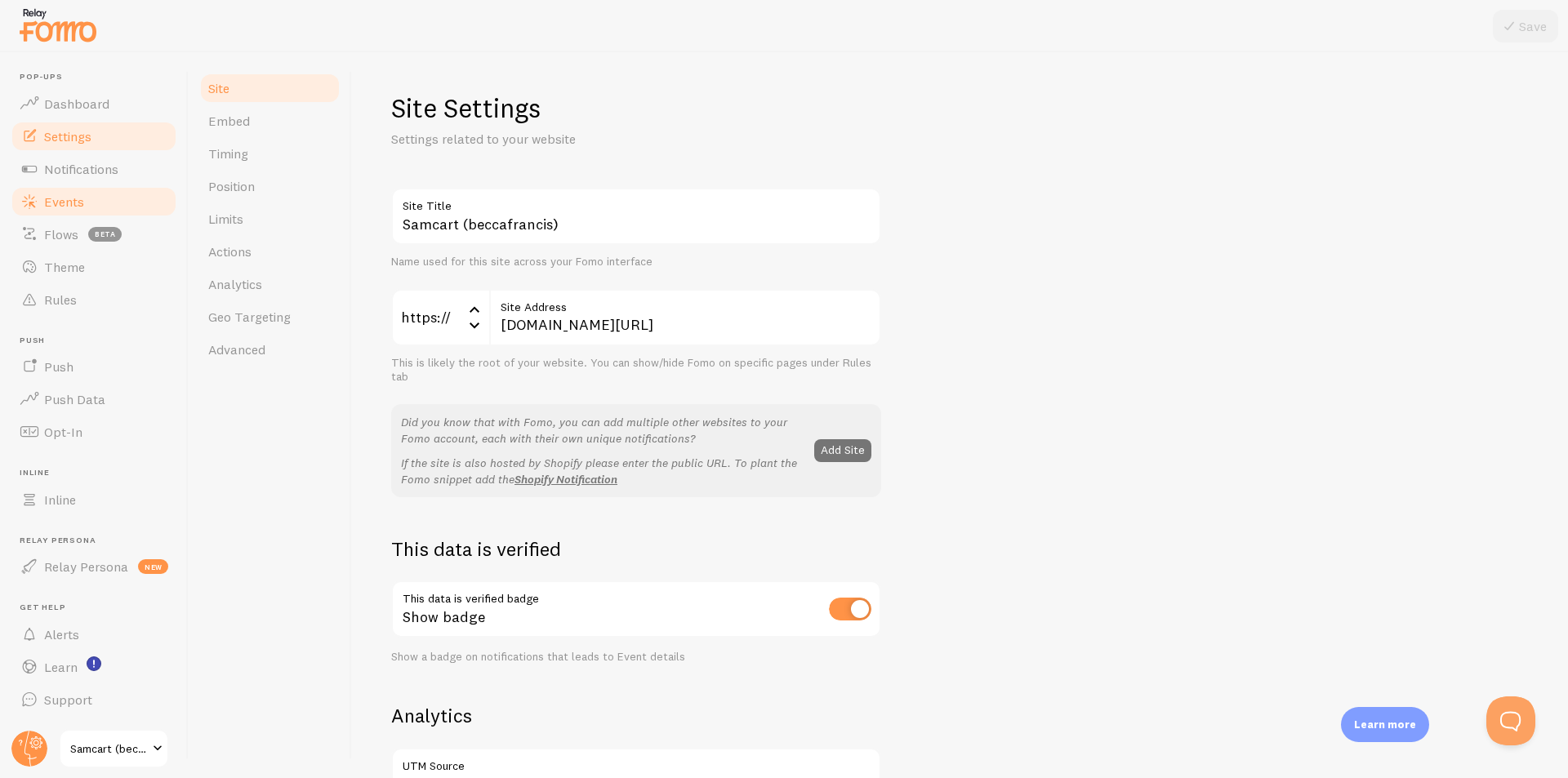
click at [73, 205] on span "Events" at bounding box center [64, 201] width 40 height 16
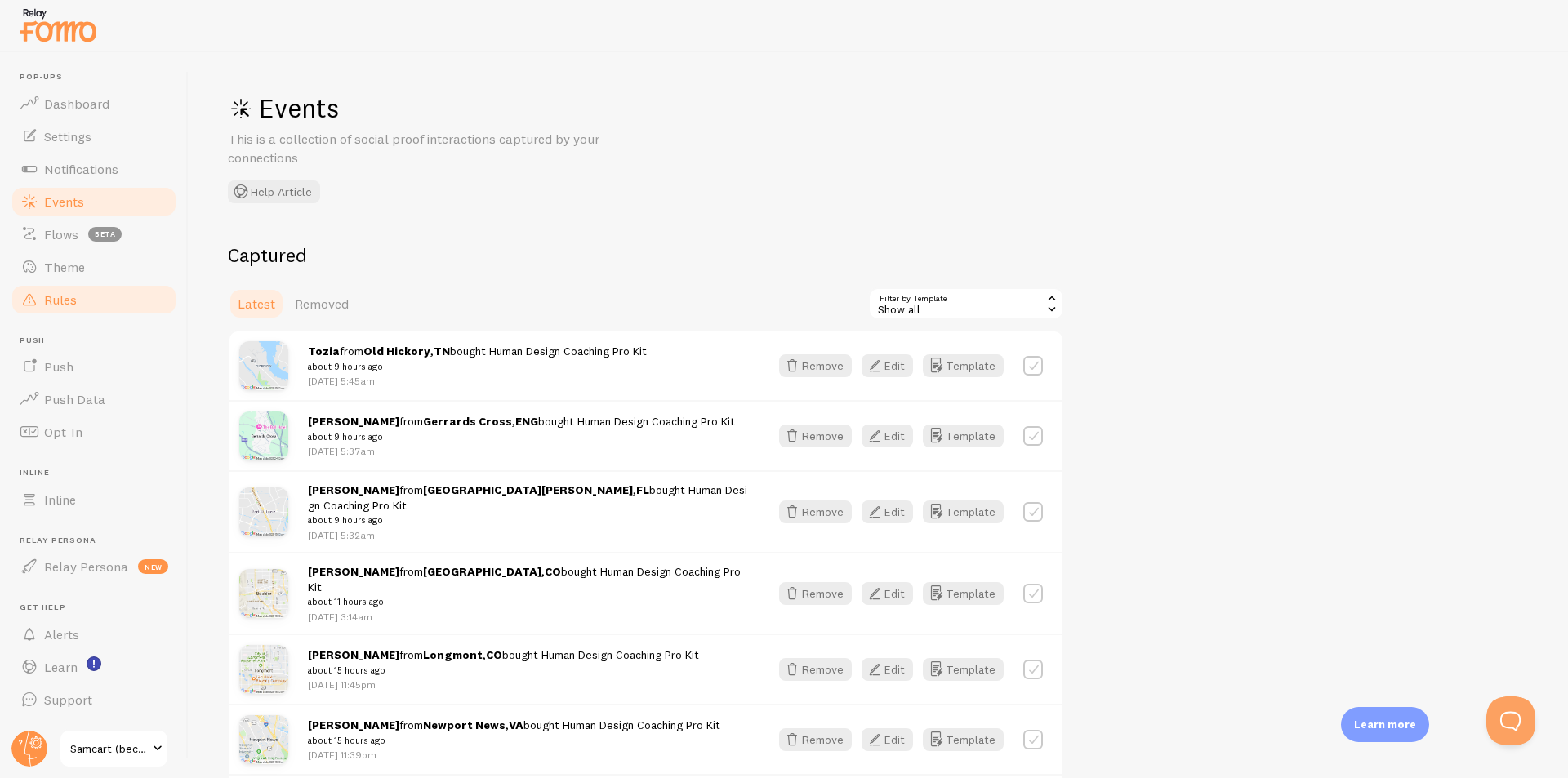
click at [57, 308] on link "Rules" at bounding box center [94, 300] width 168 height 32
